Goal: Task Accomplishment & Management: Manage account settings

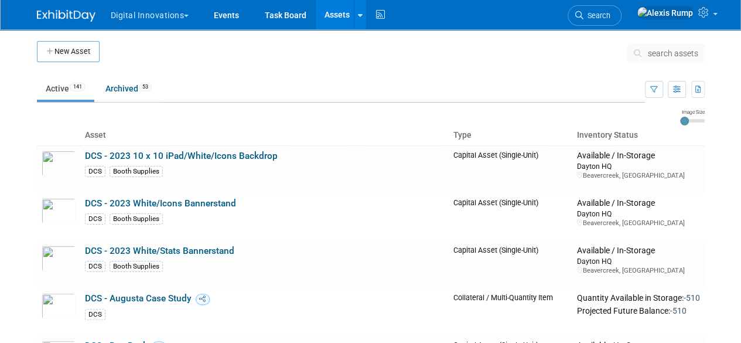
click at [185, 12] on button "Digital Innovations" at bounding box center [157, 13] width 94 height 26
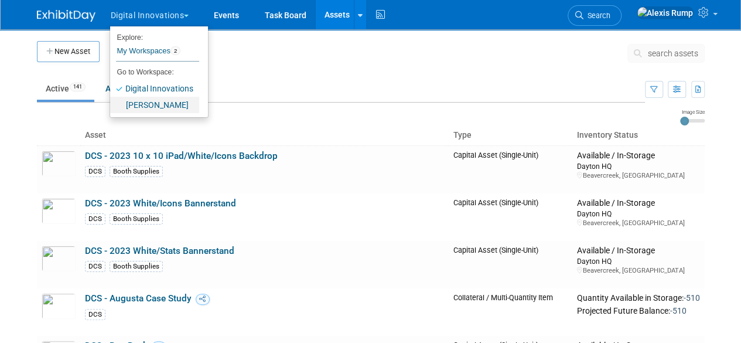
click at [162, 102] on link "[PERSON_NAME]" at bounding box center [154, 105] width 89 height 16
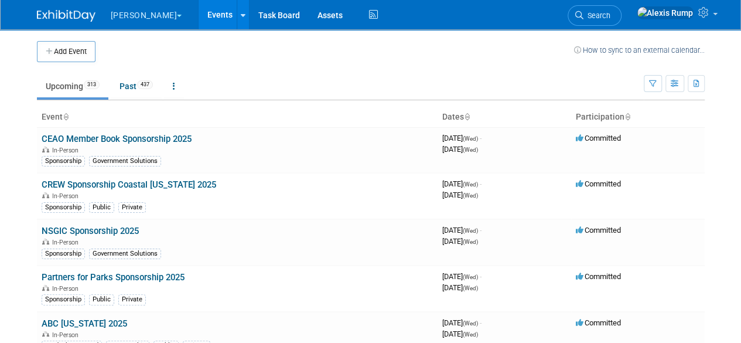
scroll to position [4616, 0]
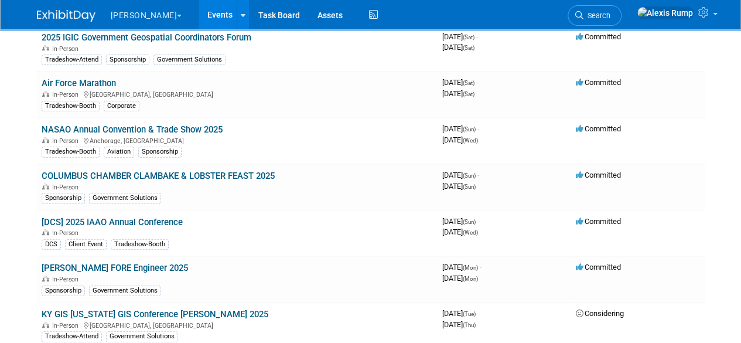
click at [134, 217] on link "[DCS] 2025 IAAO Annual Conference" at bounding box center [112, 222] width 141 height 11
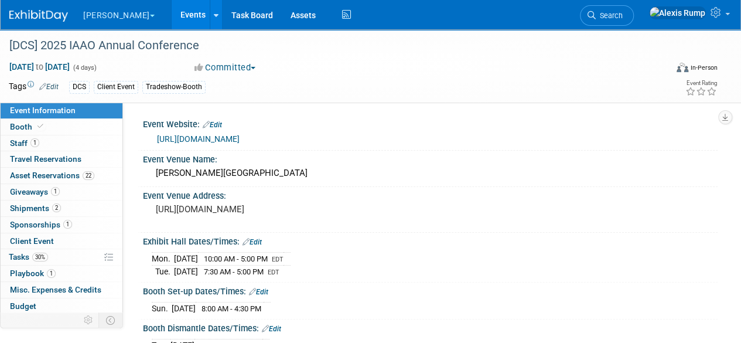
click at [60, 163] on link "0 Travel Reservations 0" at bounding box center [62, 159] width 122 height 16
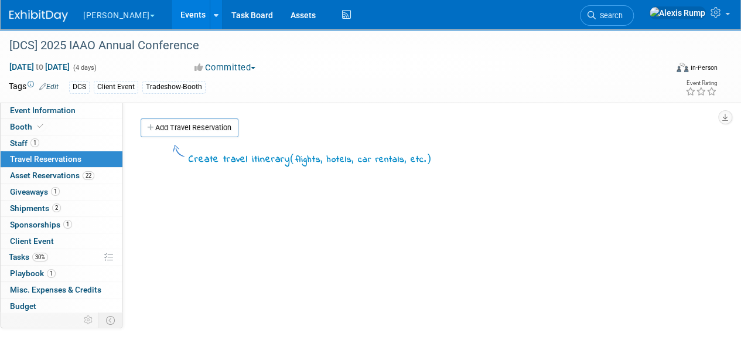
click at [59, 175] on span "Asset Reservations 22" at bounding box center [52, 174] width 84 height 9
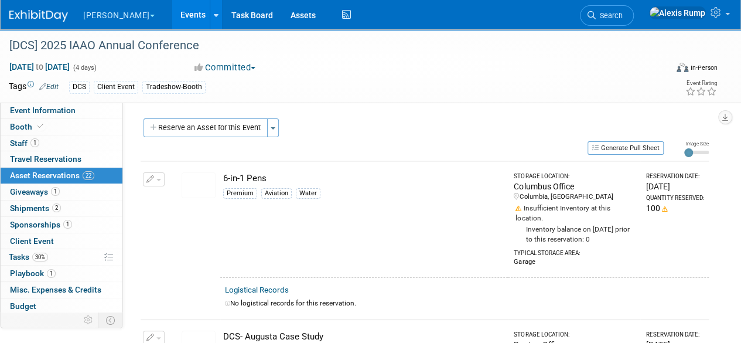
click at [210, 132] on button "Reserve an Asset for this Event" at bounding box center [206, 127] width 124 height 19
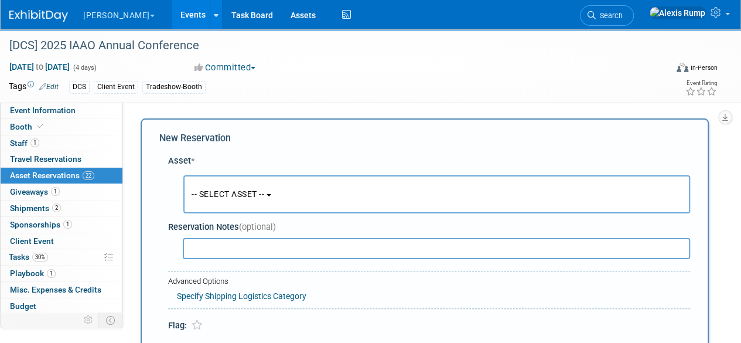
scroll to position [11, 0]
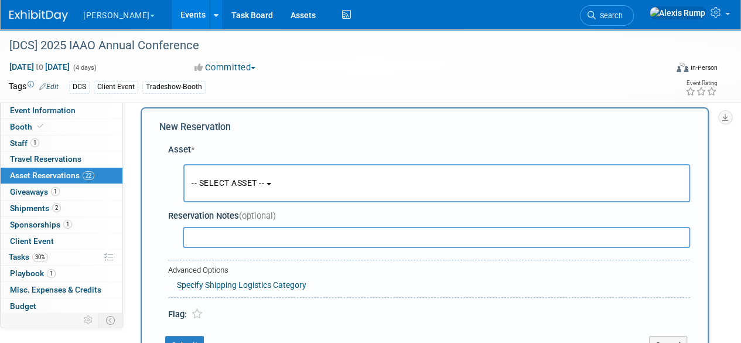
click at [272, 173] on button "-- SELECT ASSET --" at bounding box center [436, 183] width 507 height 38
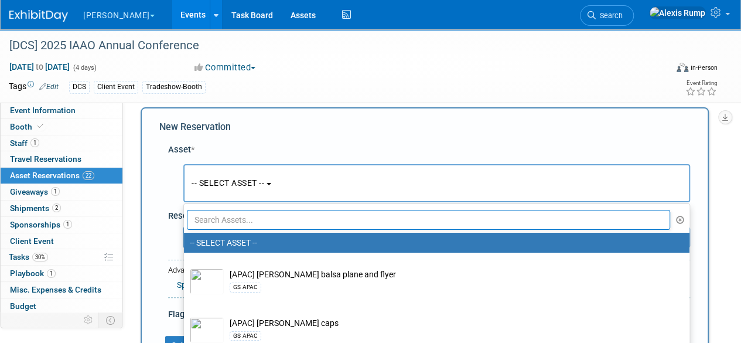
click at [269, 217] on input "text" at bounding box center [428, 220] width 483 height 20
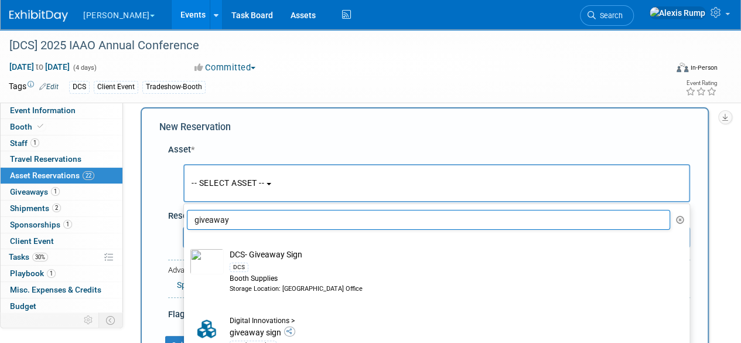
type input "giveaway"
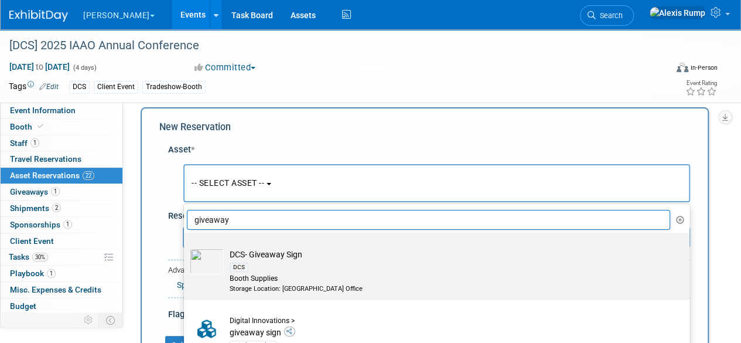
click at [265, 248] on td "DCS- Giveaway Sign DCS Booth Supplies Storage Location: [GEOGRAPHIC_DATA] Office" at bounding box center [445, 270] width 442 height 45
click at [186, 247] on input "DCS- Giveaway Sign DCS Booth Supplies Storage Location: [GEOGRAPHIC_DATA] Office" at bounding box center [182, 243] width 8 height 8
select select "10727704"
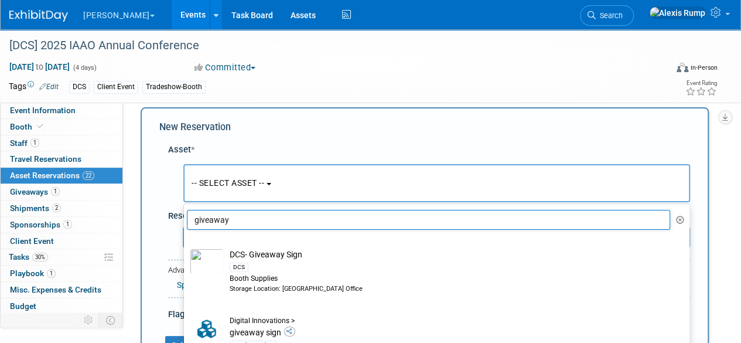
select select "8"
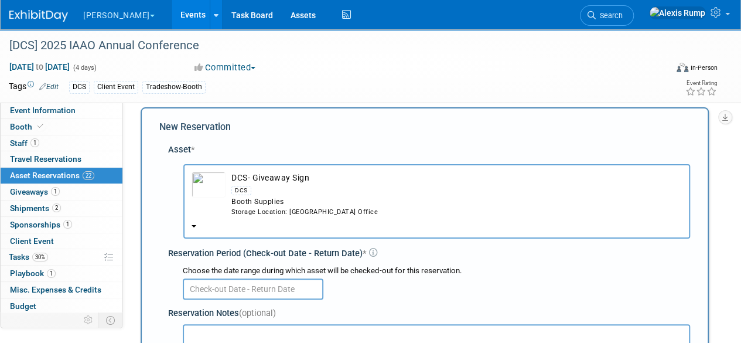
click at [265, 288] on input "text" at bounding box center [253, 288] width 141 height 21
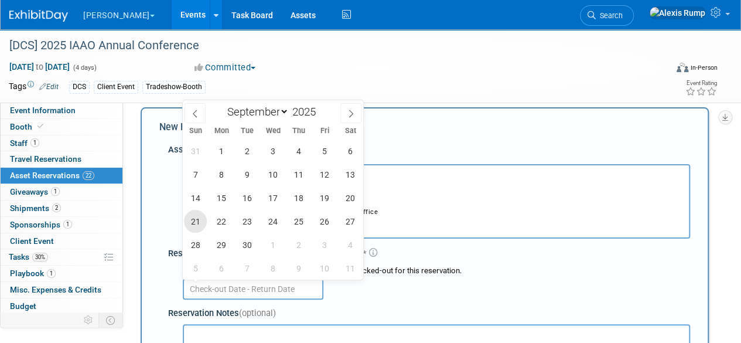
click at [203, 221] on span "21" at bounding box center [195, 221] width 23 height 23
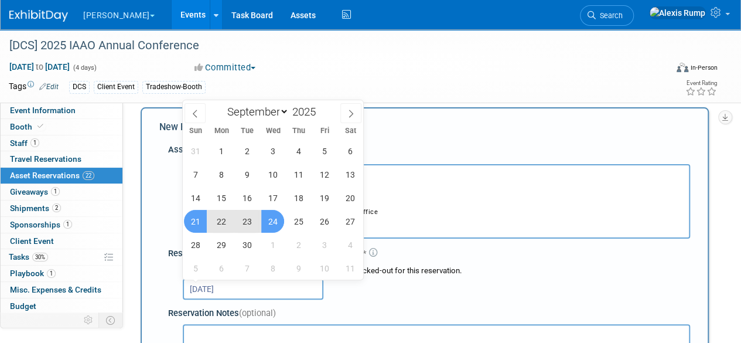
click at [268, 221] on span "24" at bounding box center [272, 221] width 23 height 23
type input "[DATE] to [DATE]"
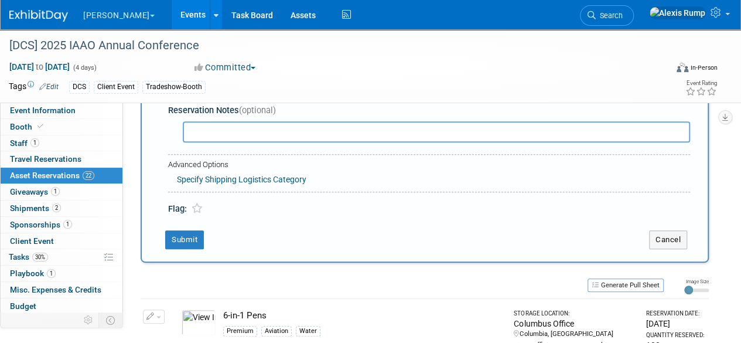
scroll to position [217, 0]
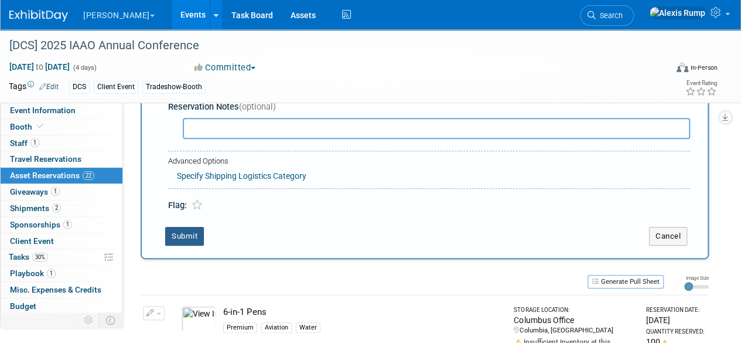
click at [201, 237] on button "Submit" at bounding box center [184, 236] width 39 height 19
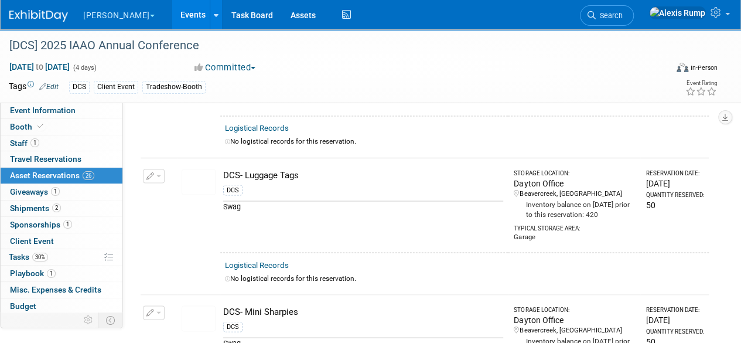
scroll to position [965, 0]
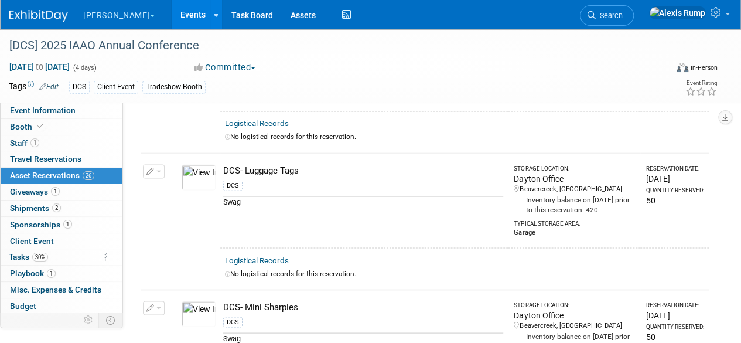
click at [153, 168] on icon "button" at bounding box center [150, 172] width 8 height 8
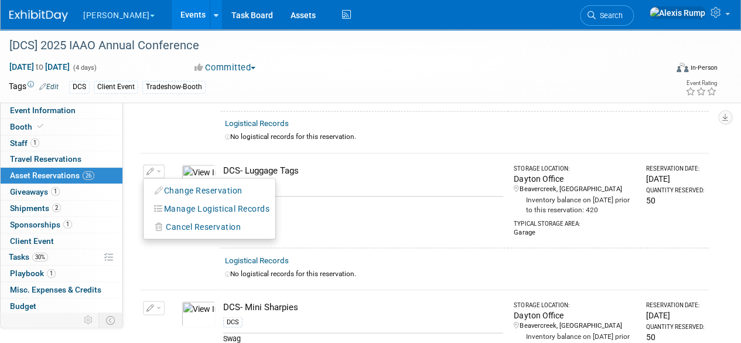
click at [171, 187] on button "Change Reservation" at bounding box center [198, 190] width 99 height 16
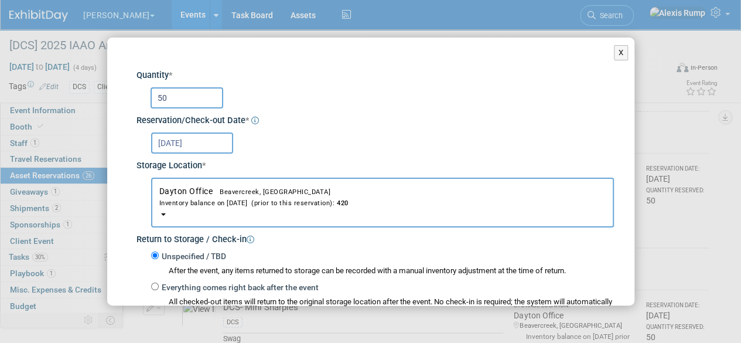
drag, startPoint x: 175, startPoint y: 104, endPoint x: 132, endPoint y: 101, distance: 42.8
click at [132, 101] on div "DCS- Luggage Tags DCS * * 50 * *" at bounding box center [371, 247] width 486 height 378
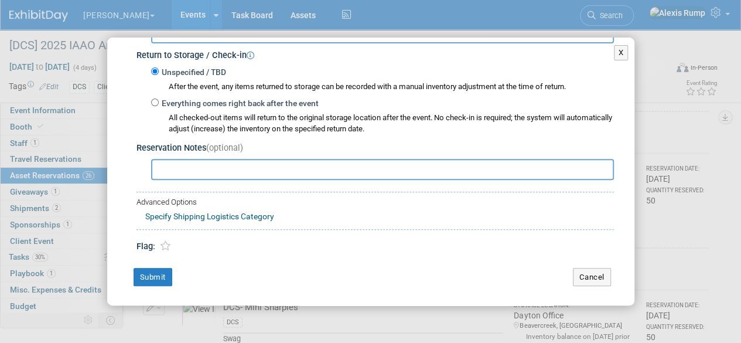
type input "75"
click at [158, 279] on button "Submit" at bounding box center [153, 277] width 39 height 19
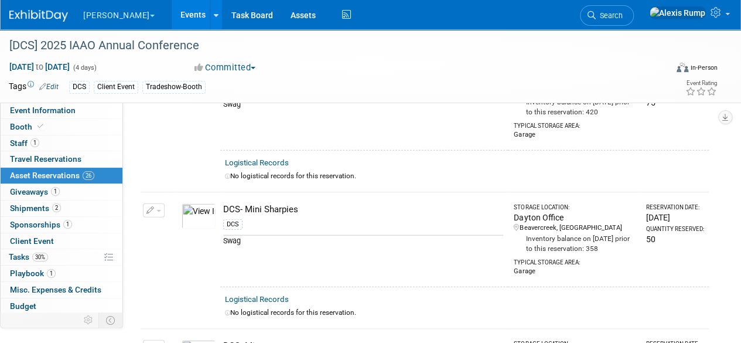
scroll to position [1284, 0]
click at [158, 203] on button "button" at bounding box center [154, 210] width 22 height 14
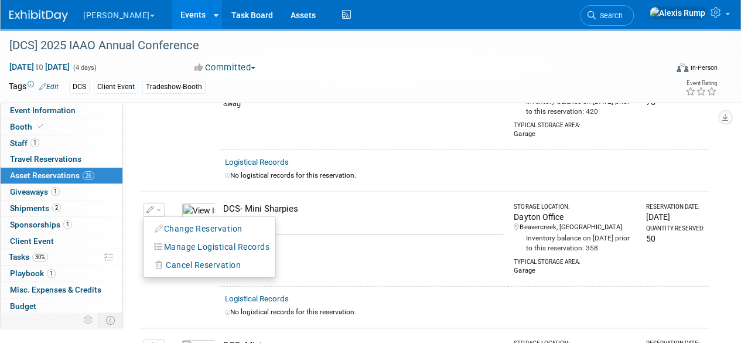
click at [176, 221] on button "Change Reservation" at bounding box center [198, 229] width 99 height 16
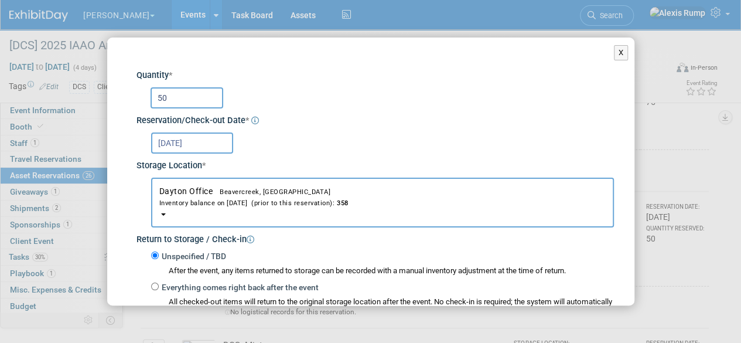
click at [191, 100] on input "50" at bounding box center [187, 97] width 73 height 21
type input "5"
type input "0"
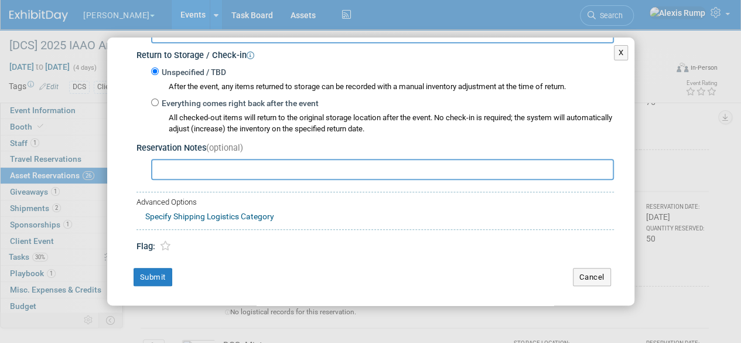
type input "100"
click at [147, 273] on button "Submit" at bounding box center [153, 277] width 39 height 19
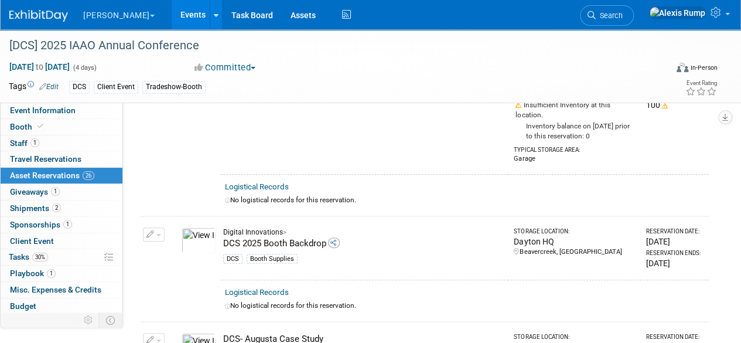
scroll to position [0, 0]
